Goal: Transaction & Acquisition: Book appointment/travel/reservation

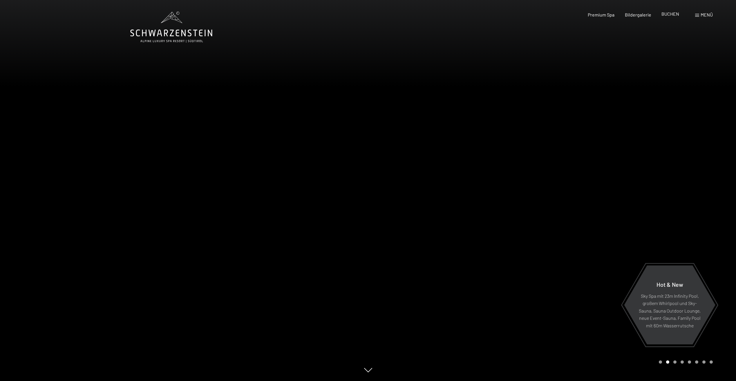
click at [673, 14] on span "BUCHEN" at bounding box center [670, 14] width 18 height 6
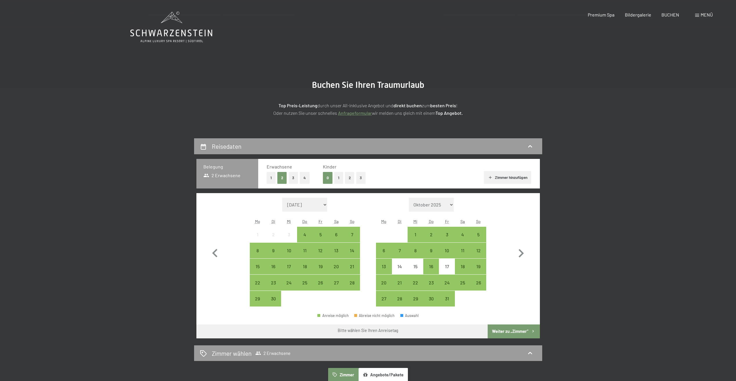
click at [348, 176] on button "2" at bounding box center [350, 178] width 10 height 12
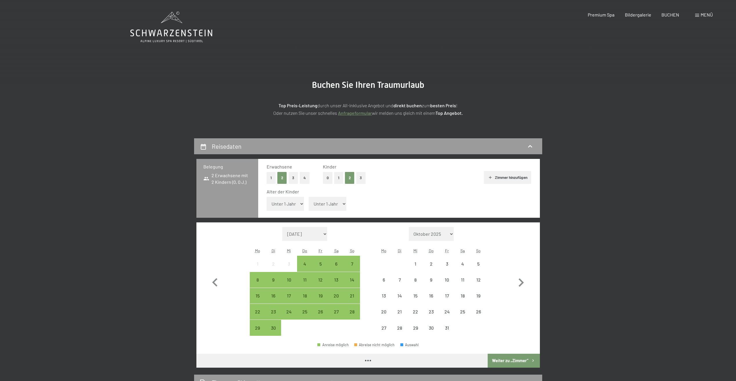
click at [297, 205] on select "Unter 1 Jahr 1 Jahr 2 Jahre 3 Jahre 4 Jahre 5 Jahre 6 Jahre 7 Jahre 8 Jahre 9 J…" at bounding box center [285, 204] width 38 height 14
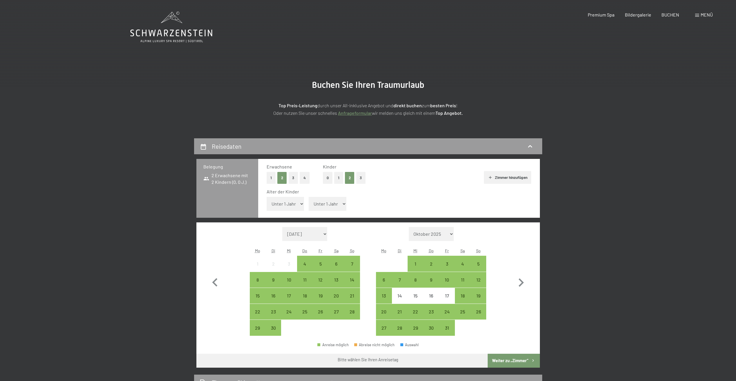
select select "4"
click at [266, 197] on select "Unter 1 Jahr 1 Jahr 2 Jahre 3 Jahre 4 Jahre 5 Jahre 6 Jahre 7 Jahre 8 Jahre 9 J…" at bounding box center [285, 204] width 38 height 14
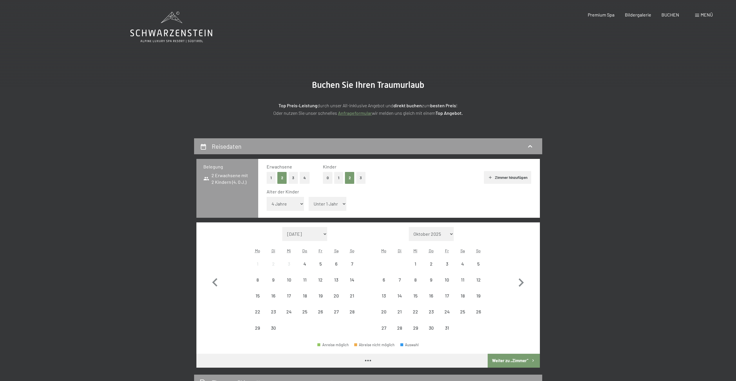
click at [333, 202] on select "Unter 1 Jahr 1 Jahr 2 Jahre 3 Jahre 4 Jahre 5 Jahre 6 Jahre 7 Jahre 8 Jahre 9 J…" at bounding box center [327, 204] width 38 height 14
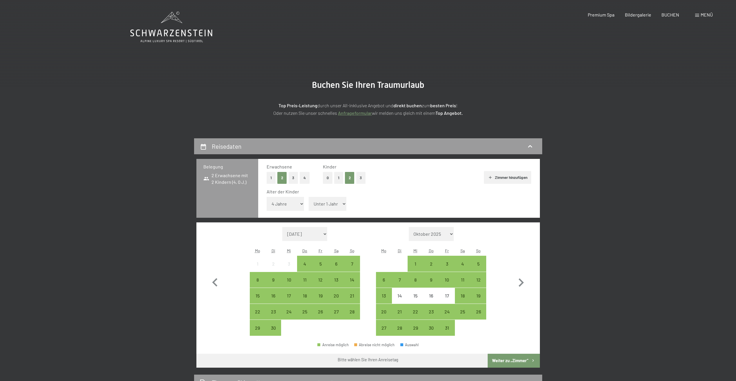
select select "7"
click at [308, 197] on select "Unter 1 Jahr 1 Jahr 2 Jahre 3 Jahre 4 Jahre 5 Jahre 6 Jahre 7 Jahre 8 Jahre 9 J…" at bounding box center [327, 204] width 38 height 14
click at [449, 234] on select "Oktober 2025 November 2025 Dezember 2025 Januar 2026 Februar 2026 März 2026 Apr…" at bounding box center [431, 234] width 45 height 14
select select "2025-10-01"
select select "2025-11-01"
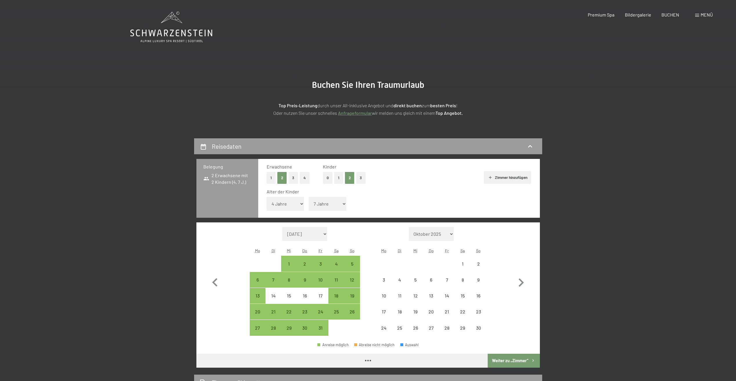
select select "2025-10-01"
select select "2025-11-01"
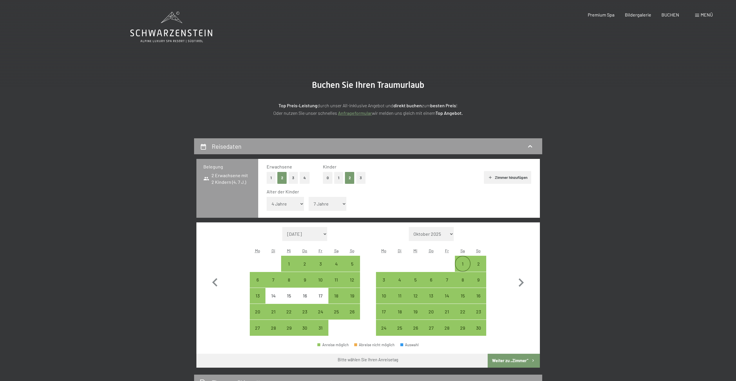
click at [465, 262] on div "1" at bounding box center [462, 269] width 14 height 14
select select "2025-10-01"
select select "2025-11-01"
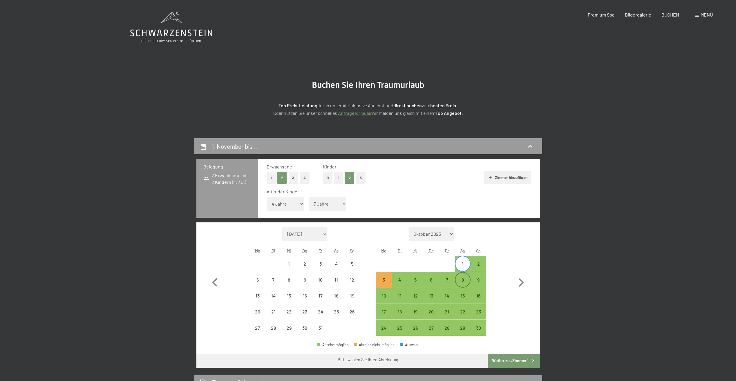
click at [464, 281] on div "8" at bounding box center [462, 284] width 14 height 14
select select "2025-10-01"
select select "2025-11-01"
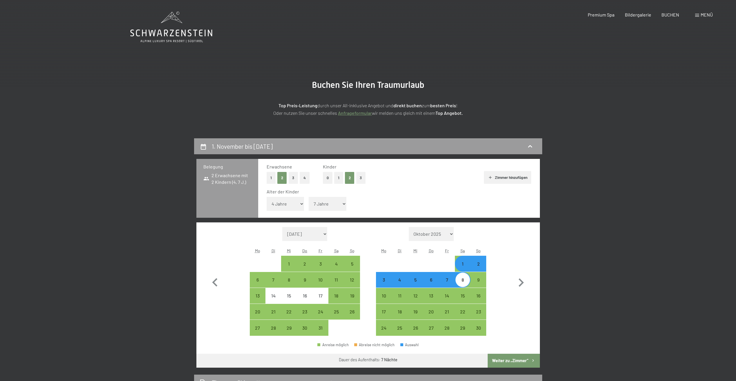
click at [510, 360] on button "Weiter zu „Zimmer“" at bounding box center [513, 361] width 52 height 14
select select "2025-10-01"
select select "2025-11-01"
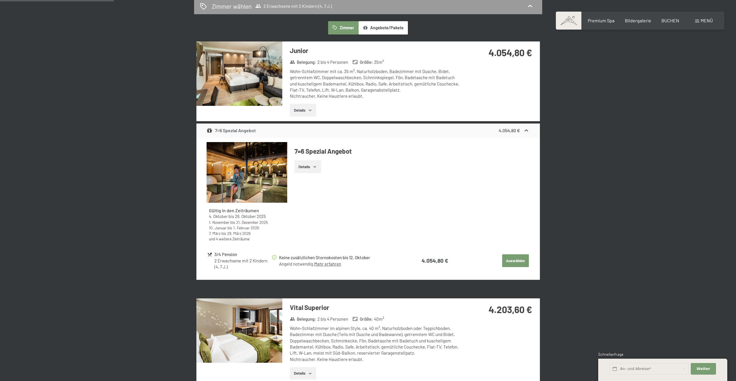
scroll to position [145, 0]
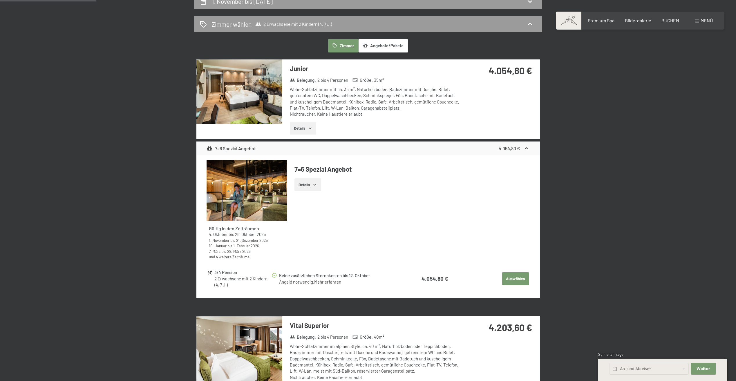
click at [515, 278] on button "Auswählen" at bounding box center [515, 278] width 27 height 13
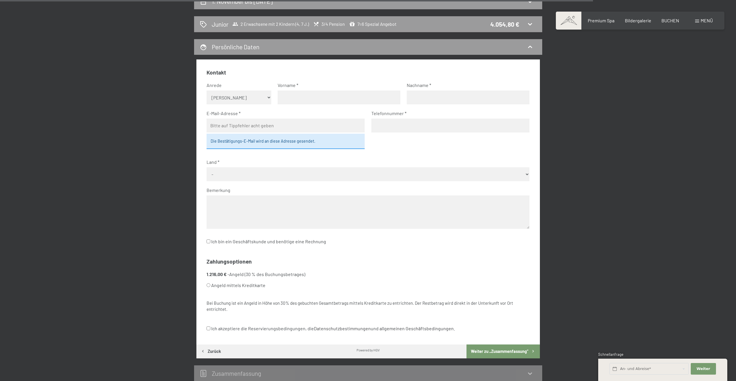
scroll to position [138, 0]
